Goal: Task Accomplishment & Management: Use online tool/utility

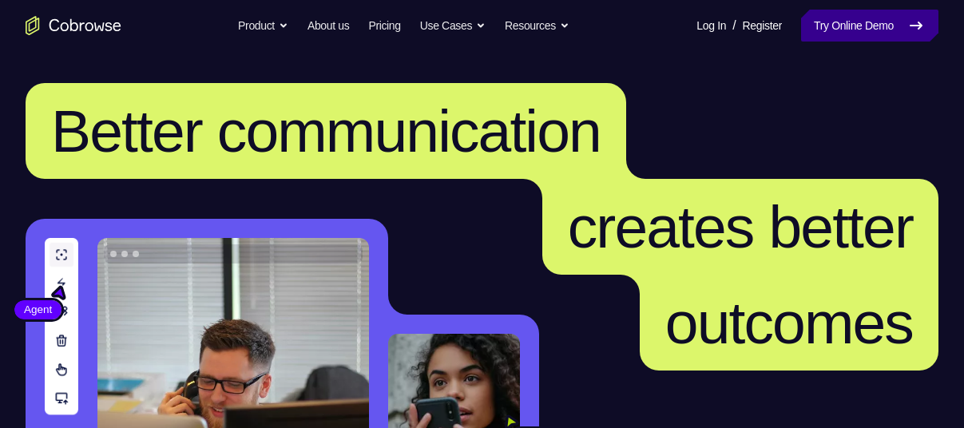
click at [891, 21] on link "Try Online Demo" at bounding box center [869, 26] width 137 height 32
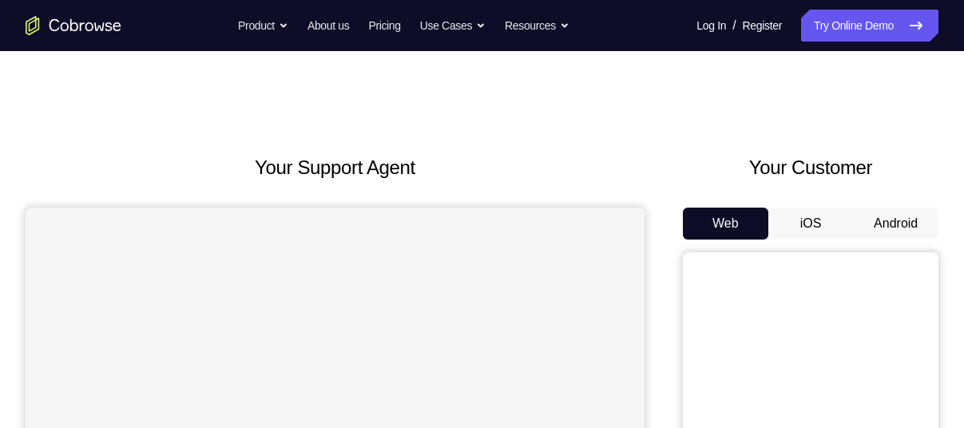
click at [902, 215] on button "Android" at bounding box center [895, 224] width 85 height 32
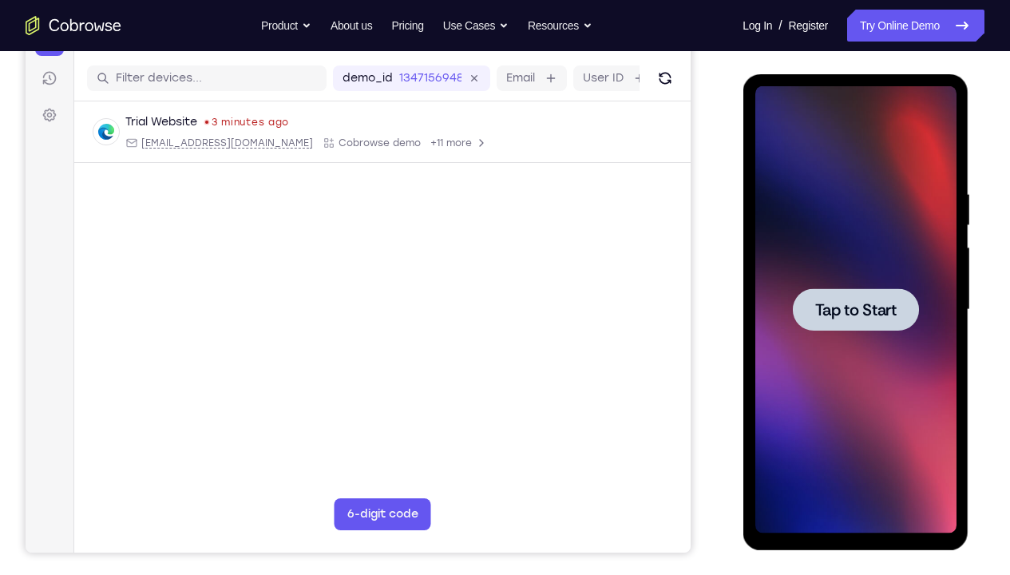
drag, startPoint x: 1616, startPoint y: 268, endPoint x: 854, endPoint y: 299, distance: 762.4
click at [854, 302] on span "Tap to Start" at bounding box center [854, 310] width 81 height 16
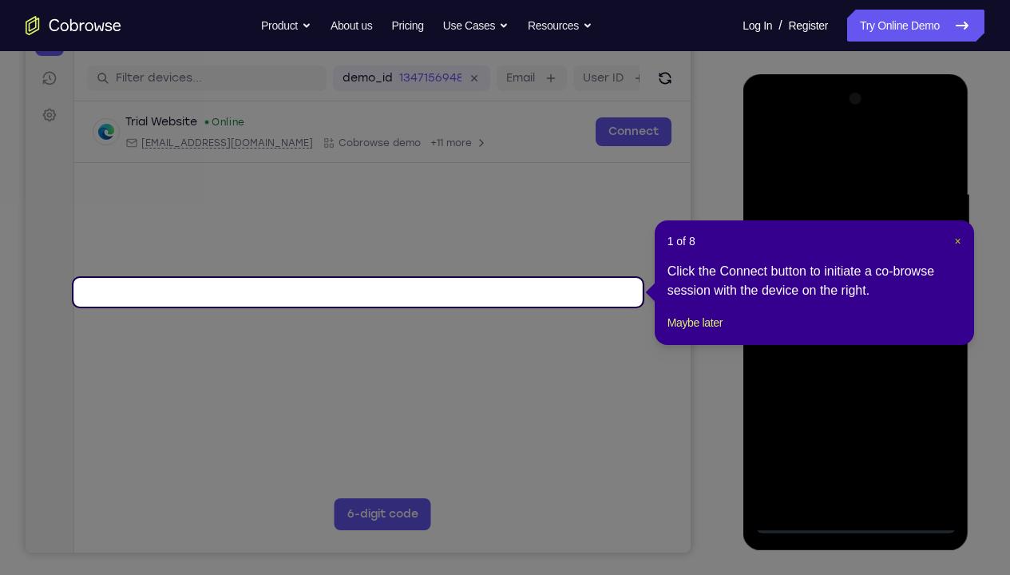
click at [961, 243] on span "×" at bounding box center [957, 241] width 6 height 13
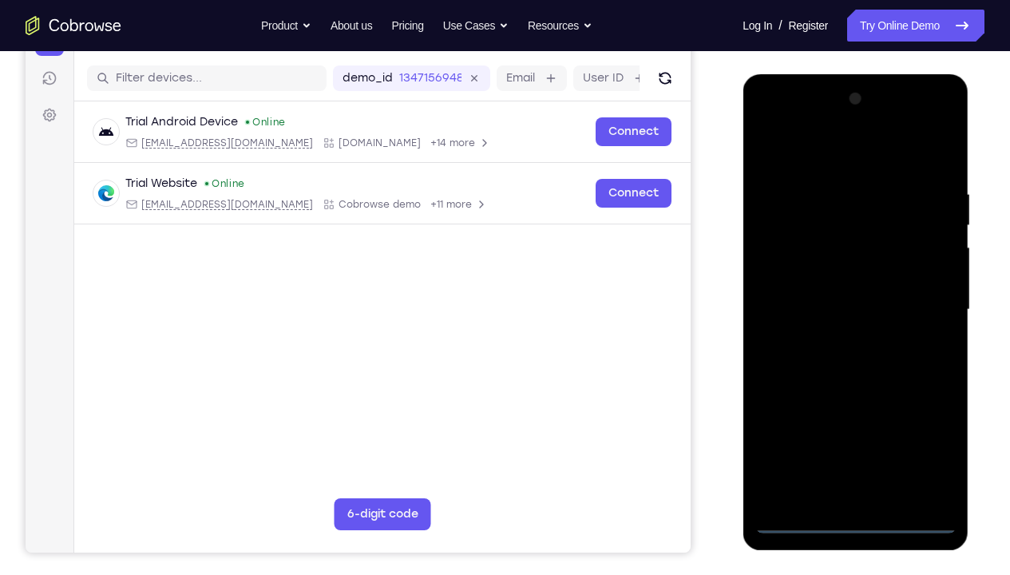
click at [858, 427] on div at bounding box center [855, 309] width 201 height 447
click at [854, 427] on div at bounding box center [855, 309] width 201 height 447
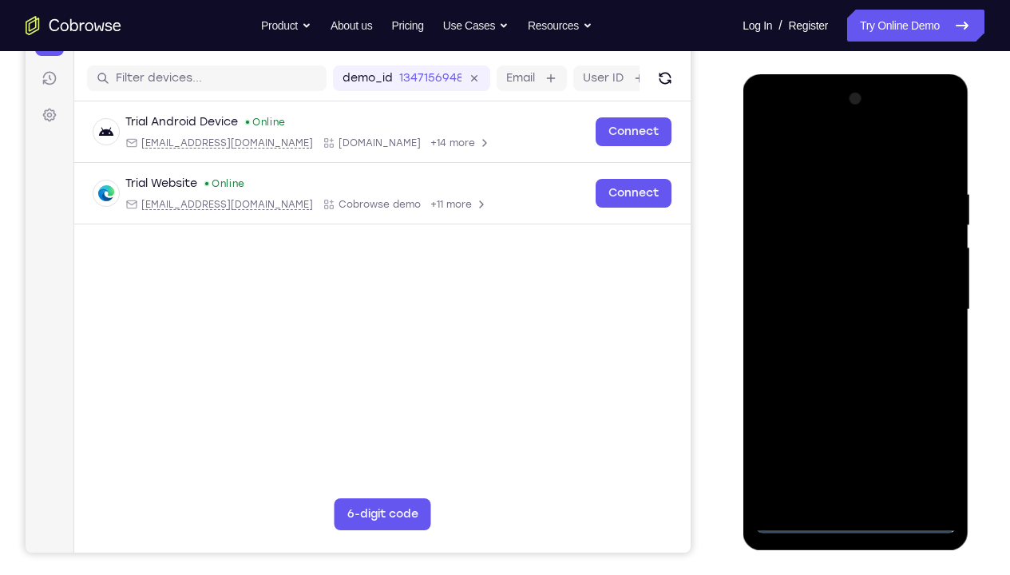
click at [854, 427] on div at bounding box center [855, 309] width 201 height 447
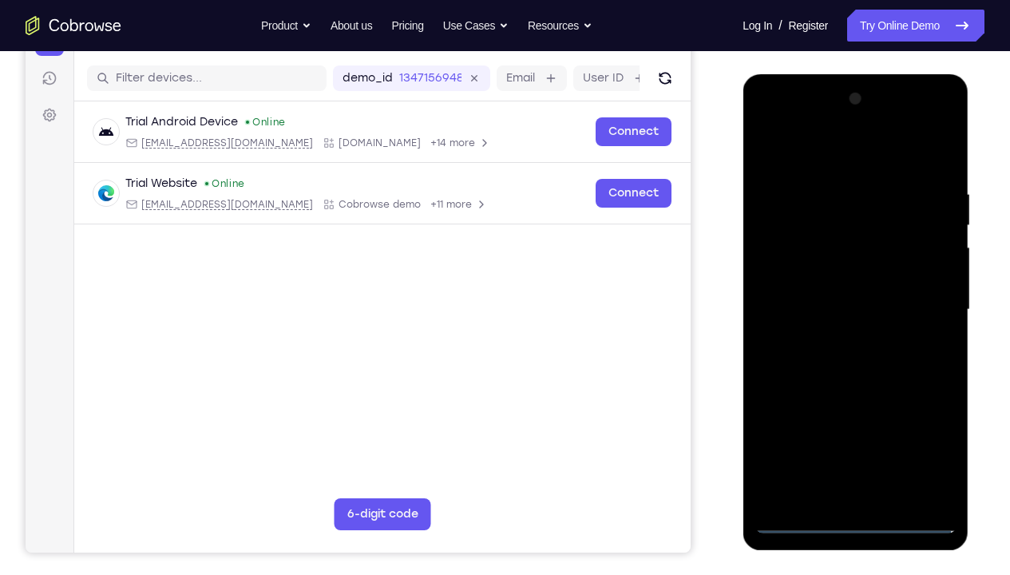
click at [854, 427] on div at bounding box center [855, 309] width 201 height 447
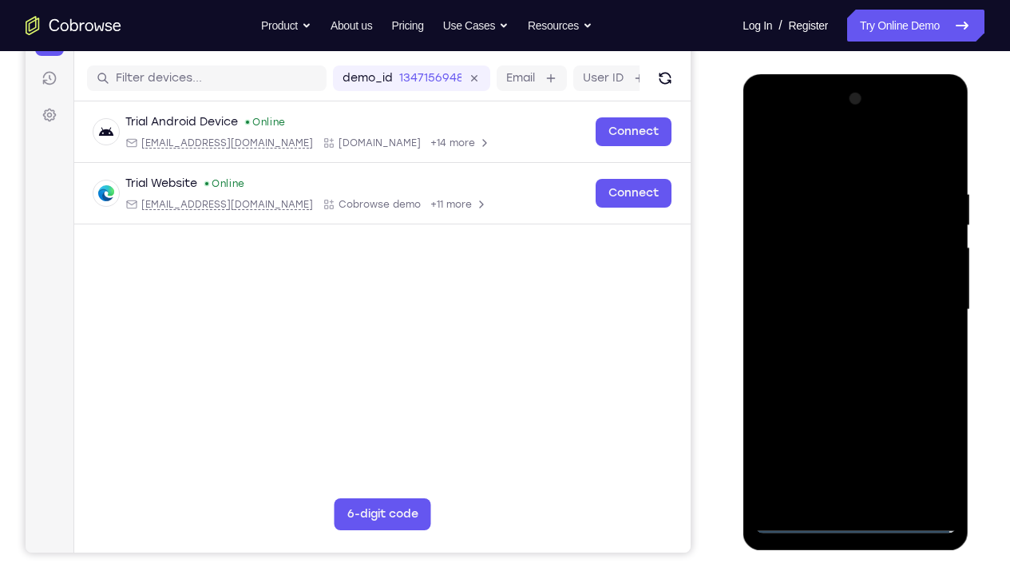
click at [854, 427] on div at bounding box center [855, 309] width 201 height 447
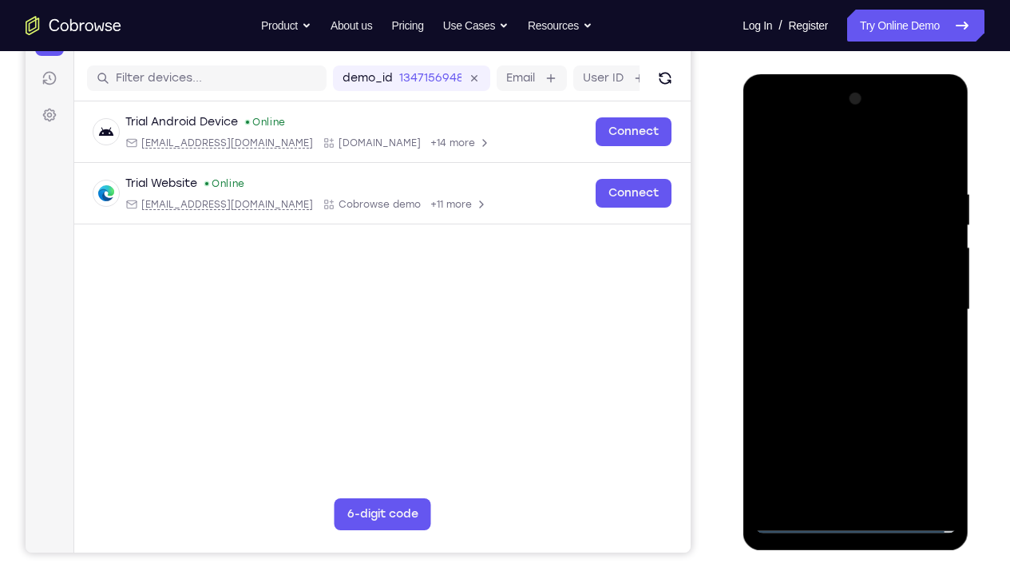
click at [854, 427] on div at bounding box center [855, 309] width 201 height 447
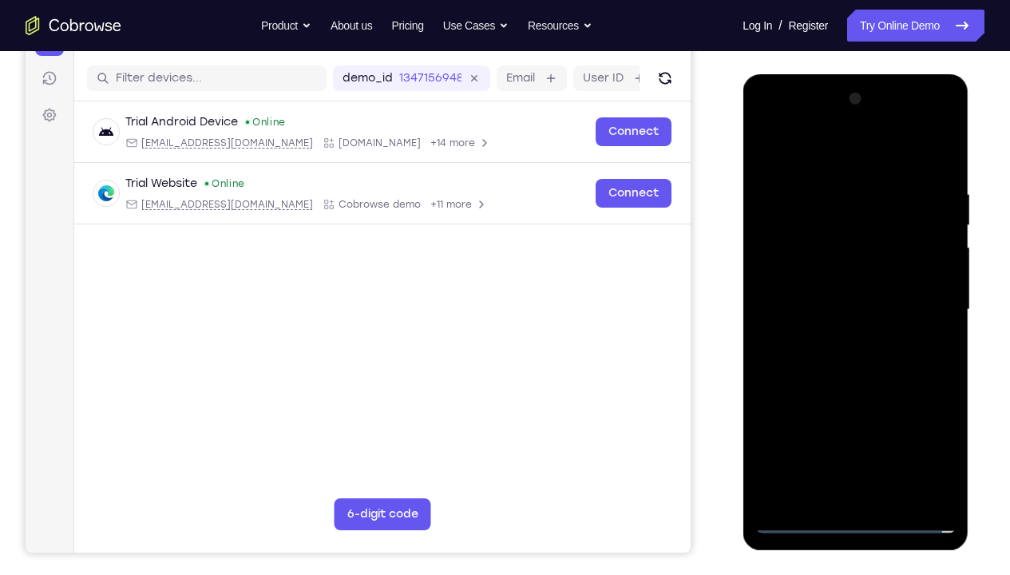
click at [854, 427] on div at bounding box center [855, 309] width 201 height 447
click at [853, 275] on div at bounding box center [855, 309] width 201 height 447
click at [927, 427] on div at bounding box center [855, 309] width 201 height 447
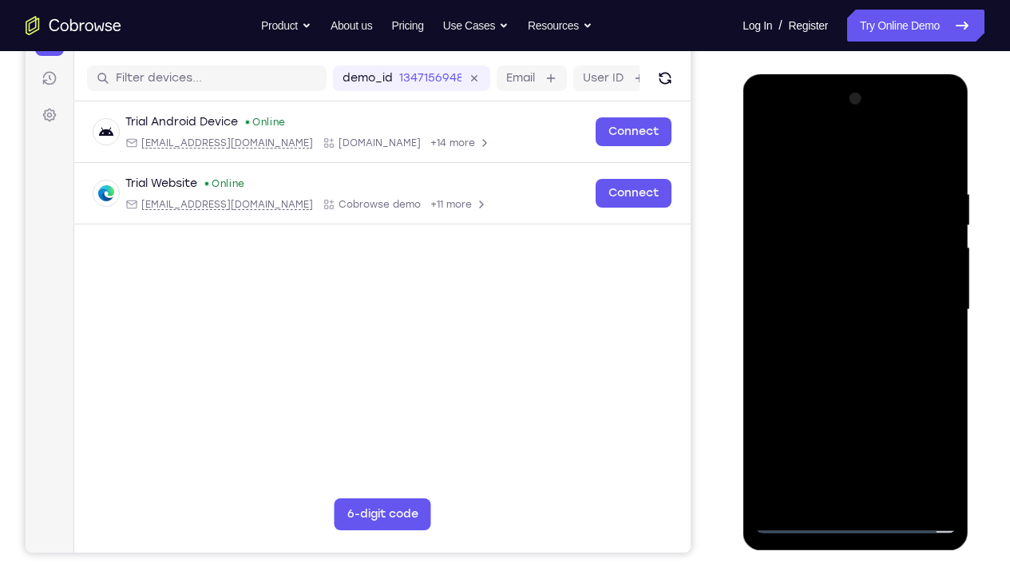
click at [780, 120] on div at bounding box center [855, 309] width 201 height 447
click at [925, 297] on div at bounding box center [855, 309] width 201 height 447
click at [844, 334] on div at bounding box center [855, 309] width 201 height 447
click at [804, 289] on div at bounding box center [855, 309] width 201 height 447
click at [820, 269] on div at bounding box center [855, 309] width 201 height 447
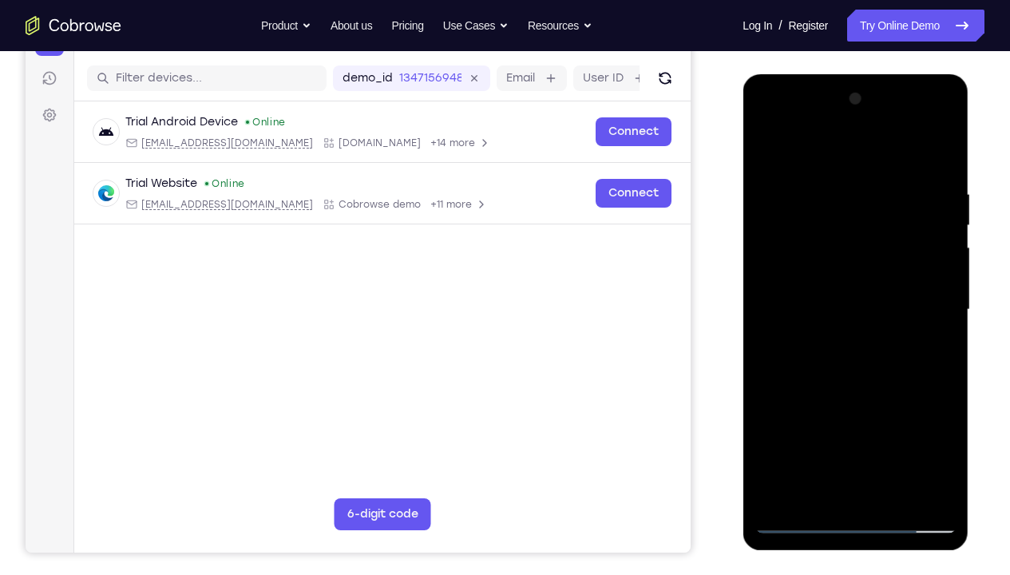
click at [839, 305] on div at bounding box center [855, 309] width 201 height 447
click at [838, 377] on div at bounding box center [855, 309] width 201 height 447
click at [930, 150] on div at bounding box center [855, 309] width 201 height 447
click at [945, 141] on div at bounding box center [855, 309] width 201 height 447
click at [773, 153] on div at bounding box center [855, 309] width 201 height 447
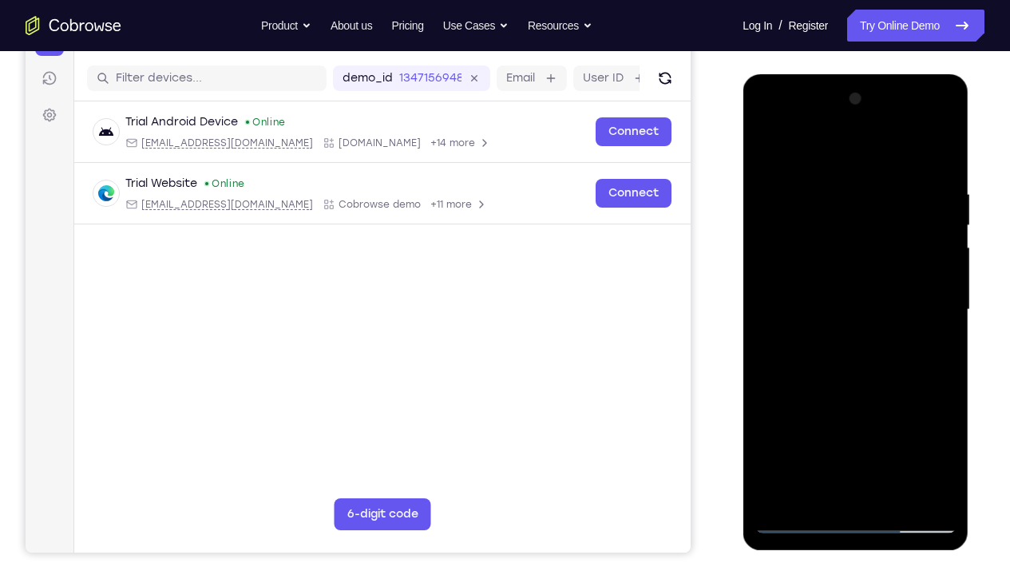
click at [826, 179] on div at bounding box center [855, 309] width 201 height 447
click at [918, 427] on div at bounding box center [855, 309] width 201 height 447
click at [919, 427] on div at bounding box center [855, 309] width 201 height 447
click at [916, 427] on div at bounding box center [855, 309] width 201 height 447
drag, startPoint x: 893, startPoint y: 375, endPoint x: 699, endPoint y: 345, distance: 196.4
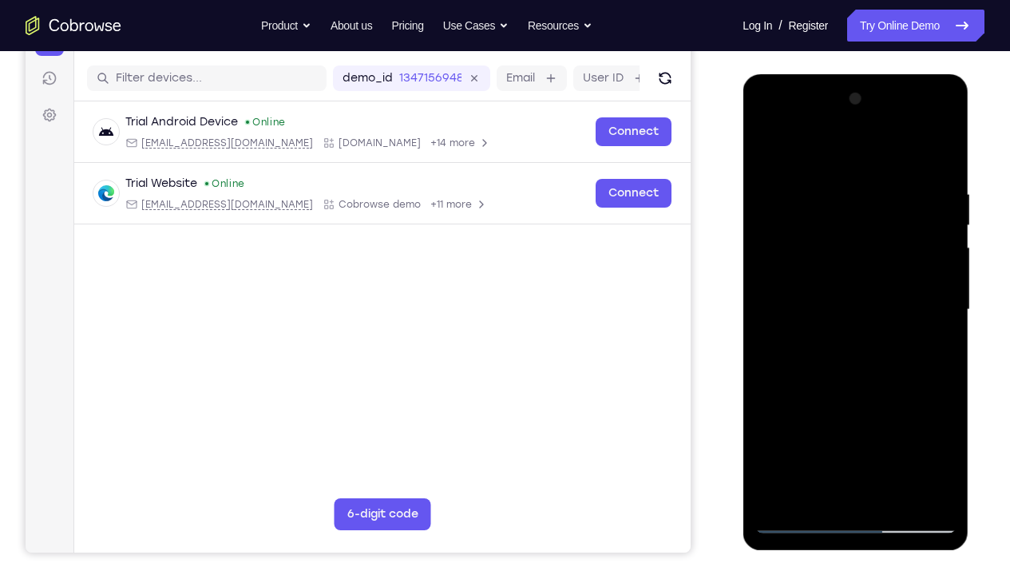
click at [743, 345] on html "Online web based iOS Simulators and Android Emulators. Run iPhone, iPad, Mobile…" at bounding box center [857, 313] width 228 height 479
drag, startPoint x: 937, startPoint y: 346, endPoint x: 842, endPoint y: 326, distance: 96.3
click at [842, 326] on div at bounding box center [855, 309] width 201 height 447
drag, startPoint x: 897, startPoint y: 307, endPoint x: 790, endPoint y: 323, distance: 108.2
click at [790, 323] on div at bounding box center [855, 309] width 201 height 447
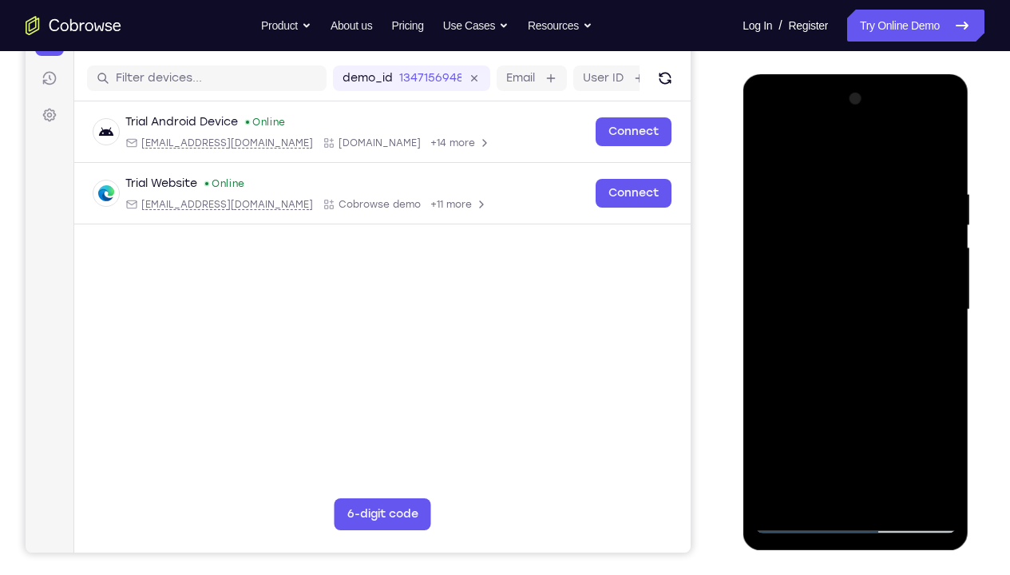
drag, startPoint x: 809, startPoint y: 321, endPoint x: 1012, endPoint y: 303, distance: 203.6
click at [963, 303] on html "Online web based iOS Simulators and Android Emulators. Run iPhone, iPad, Mobile…" at bounding box center [857, 313] width 228 height 479
drag, startPoint x: 916, startPoint y: 269, endPoint x: 822, endPoint y: 240, distance: 97.8
click at [822, 240] on div at bounding box center [855, 309] width 201 height 447
drag, startPoint x: 924, startPoint y: 335, endPoint x: 828, endPoint y: 327, distance: 96.2
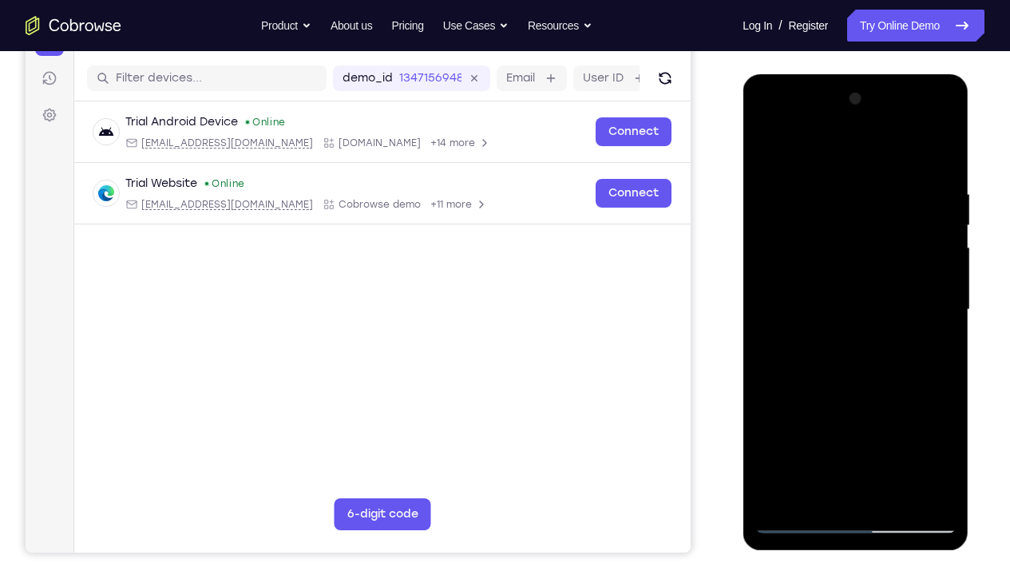
click at [828, 327] on div at bounding box center [855, 309] width 201 height 447
drag, startPoint x: 910, startPoint y: 319, endPoint x: 785, endPoint y: 308, distance: 125.0
click at [785, 308] on div at bounding box center [855, 309] width 201 height 447
drag, startPoint x: 865, startPoint y: 308, endPoint x: 699, endPoint y: 280, distance: 168.4
drag, startPoint x: -44, startPoint y: 206, endPoint x: 989, endPoint y: 217, distance: 1033.4
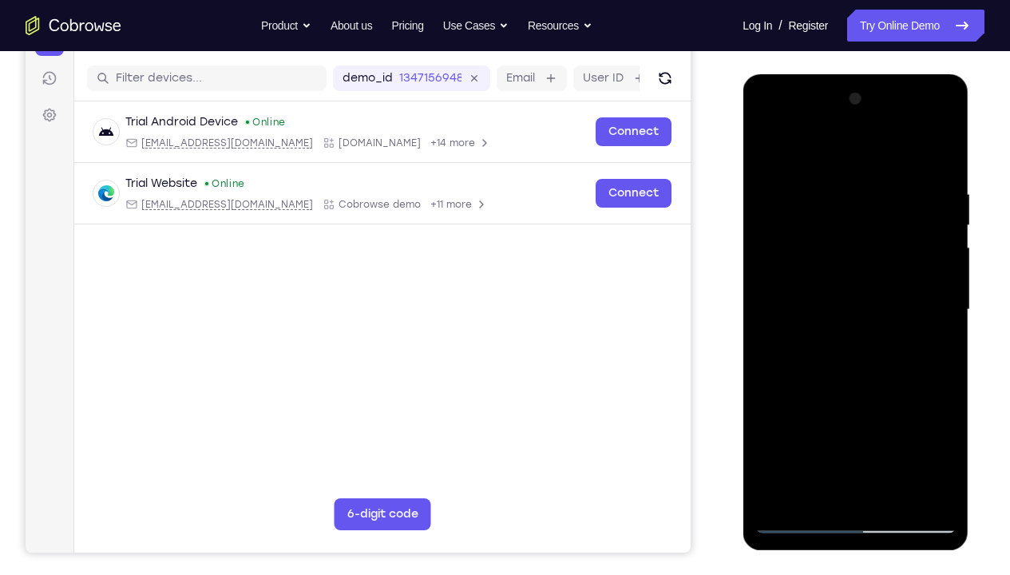
click at [963, 217] on div "Your Support Agent Your Customer Web iOS Android Next Steps We’d be happy to gi…" at bounding box center [505, 387] width 1010 height 1053
drag, startPoint x: 900, startPoint y: 256, endPoint x: 779, endPoint y: 240, distance: 122.5
click at [779, 240] on div at bounding box center [855, 309] width 201 height 447
drag, startPoint x: 899, startPoint y: 303, endPoint x: 807, endPoint y: 300, distance: 91.9
click at [807, 300] on div at bounding box center [855, 309] width 201 height 447
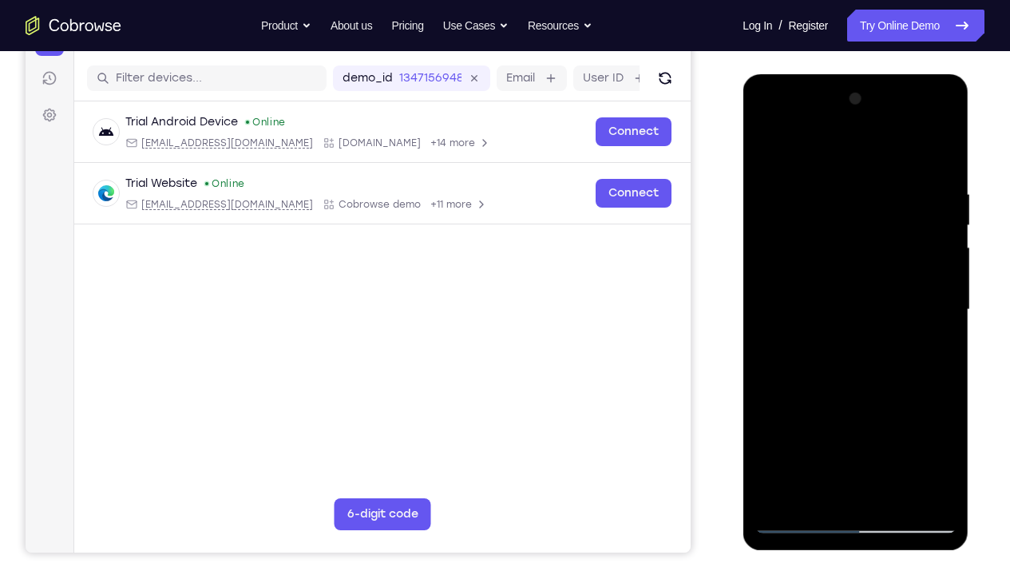
click at [940, 155] on div at bounding box center [855, 309] width 201 height 447
click at [892, 427] on div at bounding box center [855, 309] width 201 height 447
click at [852, 392] on div at bounding box center [855, 309] width 201 height 447
click at [767, 137] on div at bounding box center [855, 309] width 201 height 447
click at [924, 302] on div at bounding box center [855, 309] width 201 height 447
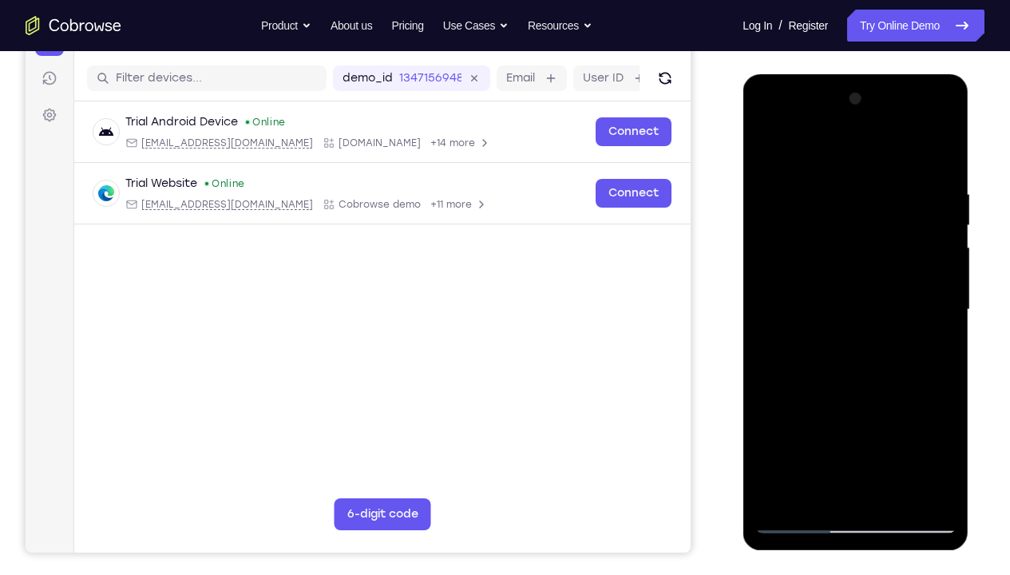
click at [836, 192] on div at bounding box center [855, 309] width 201 height 447
drag, startPoint x: 868, startPoint y: 264, endPoint x: 803, endPoint y: 259, distance: 65.7
click at [803, 259] on div at bounding box center [855, 309] width 201 height 447
click at [937, 149] on div at bounding box center [855, 309] width 201 height 447
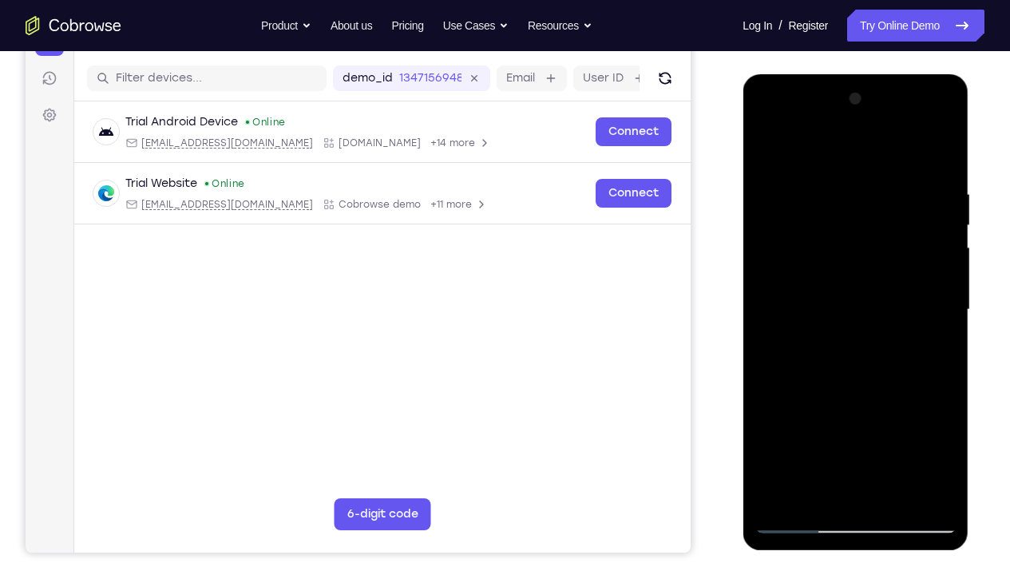
click at [937, 149] on div at bounding box center [855, 309] width 201 height 447
click at [767, 147] on div at bounding box center [855, 309] width 201 height 447
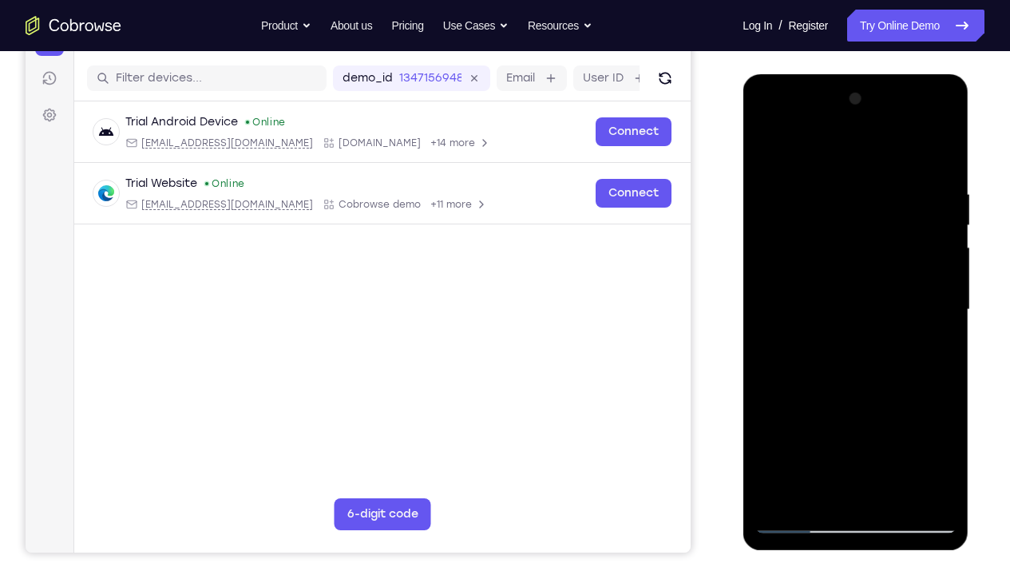
click at [890, 427] on div at bounding box center [855, 309] width 201 height 447
click at [772, 147] on div at bounding box center [855, 309] width 201 height 447
click at [811, 427] on div at bounding box center [855, 309] width 201 height 447
click at [818, 427] on div at bounding box center [855, 309] width 201 height 447
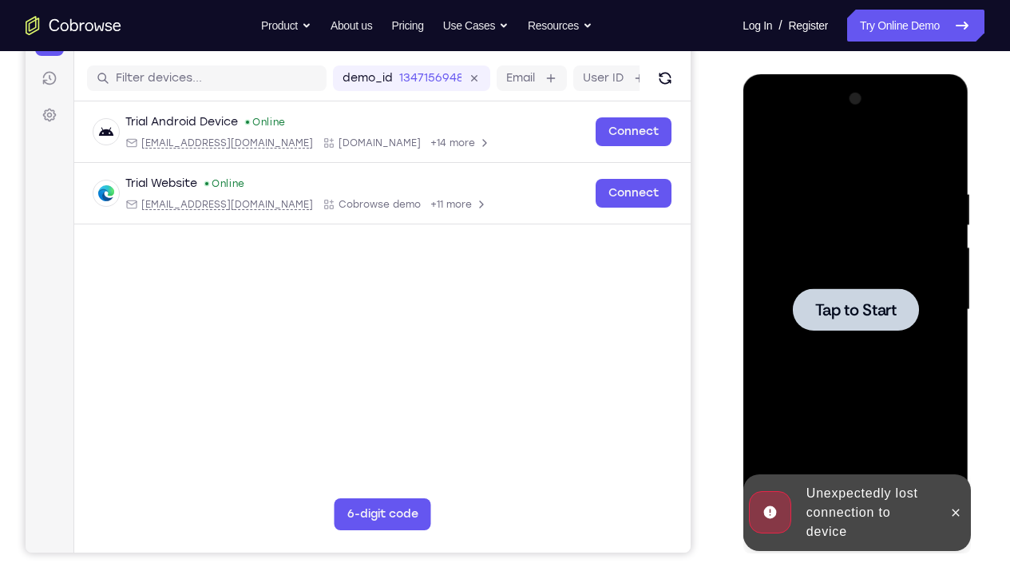
click at [818, 427] on div "Online web based iOS Simulators and Android Emulators. Run iPhone, iPad, Mobile…" at bounding box center [857, 313] width 228 height 479
click at [818, 427] on div "Unexpectedly lost connection to device" at bounding box center [857, 512] width 228 height 77
